Goal: Information Seeking & Learning: Find specific fact

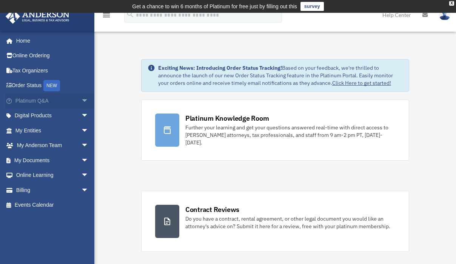
click at [81, 99] on span "arrow_drop_down" at bounding box center [88, 100] width 15 height 15
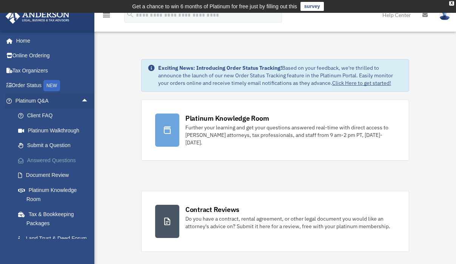
click at [49, 162] on link "Answered Questions" at bounding box center [55, 160] width 89 height 15
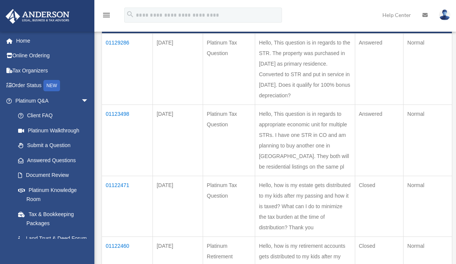
scroll to position [116, 0]
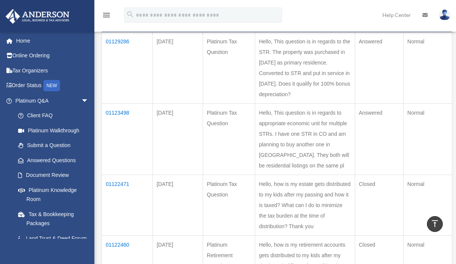
click at [124, 42] on td "01129286" at bounding box center [127, 67] width 51 height 71
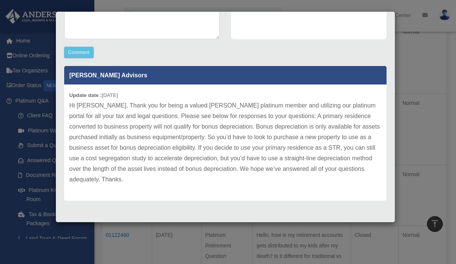
scroll to position [196, 0]
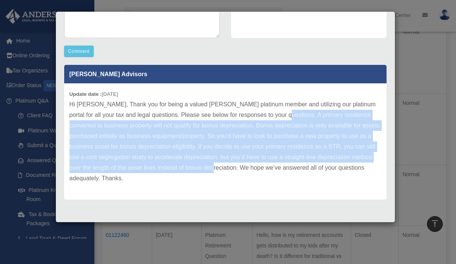
drag, startPoint x: 271, startPoint y: 115, endPoint x: 226, endPoint y: 167, distance: 68.8
click at [226, 167] on p "Hi [PERSON_NAME], Thank you for being a valued [PERSON_NAME] platinum member an…" at bounding box center [225, 141] width 312 height 85
copy p "A primary residence converted to business property will not qualify for bonus d…"
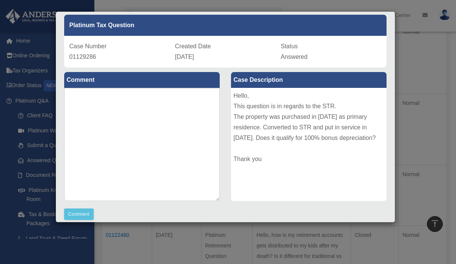
scroll to position [0, 0]
